Goal: Subscribe to service/newsletter

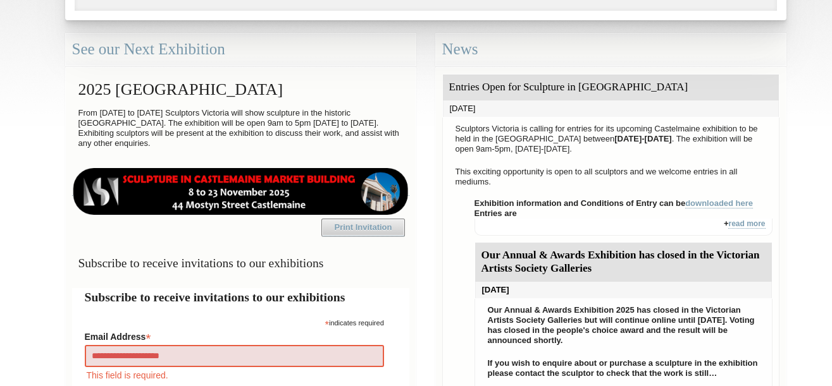
type input "**********"
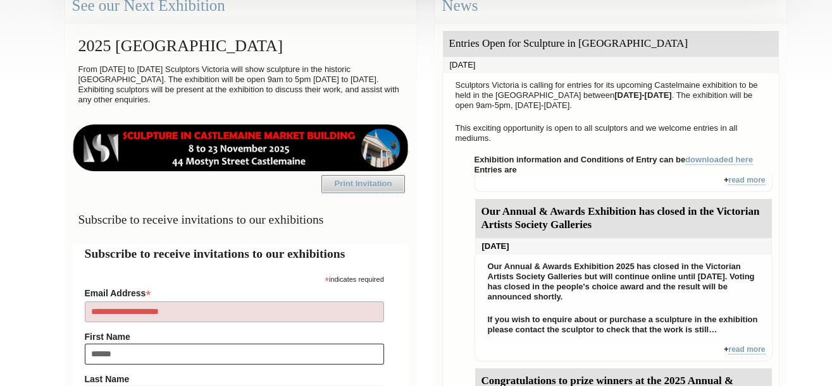
type input "*******"
type input "**********"
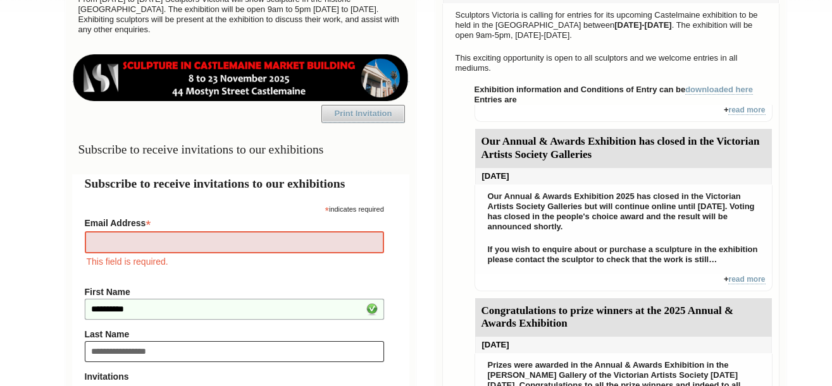
type input "**********"
